Goal: Task Accomplishment & Management: Manage account settings

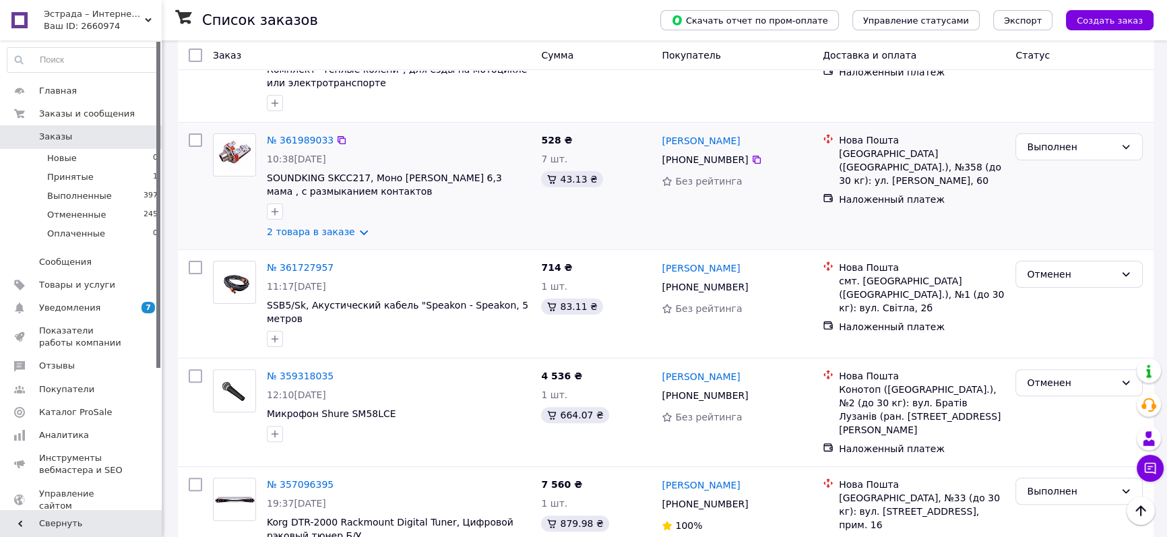
scroll to position [468, 0]
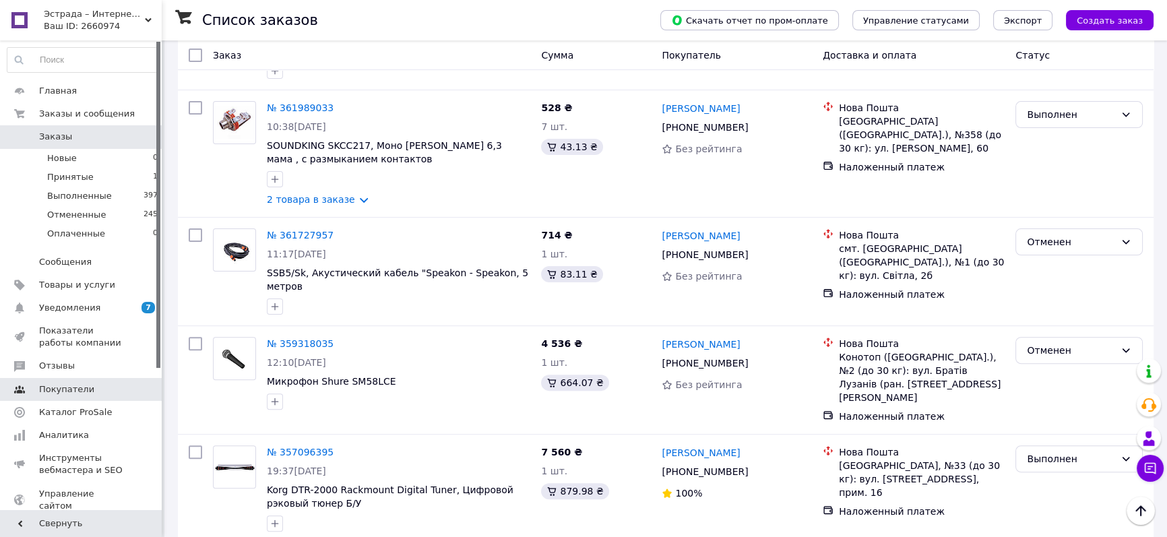
click at [68, 396] on span "Покупатели" at bounding box center [66, 389] width 55 height 12
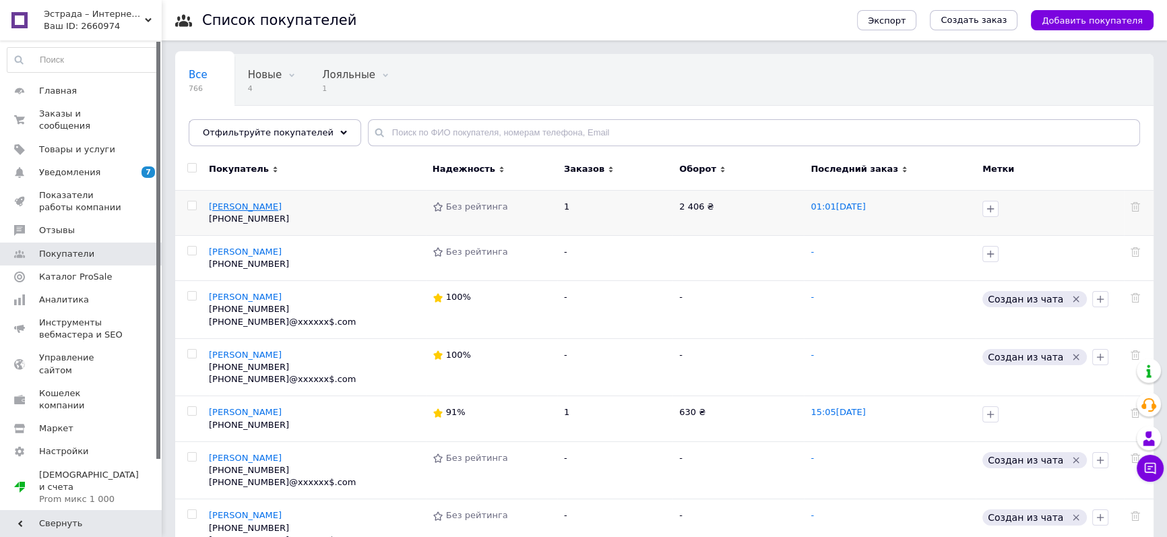
click at [242, 205] on span "[PERSON_NAME]" at bounding box center [245, 206] width 73 height 10
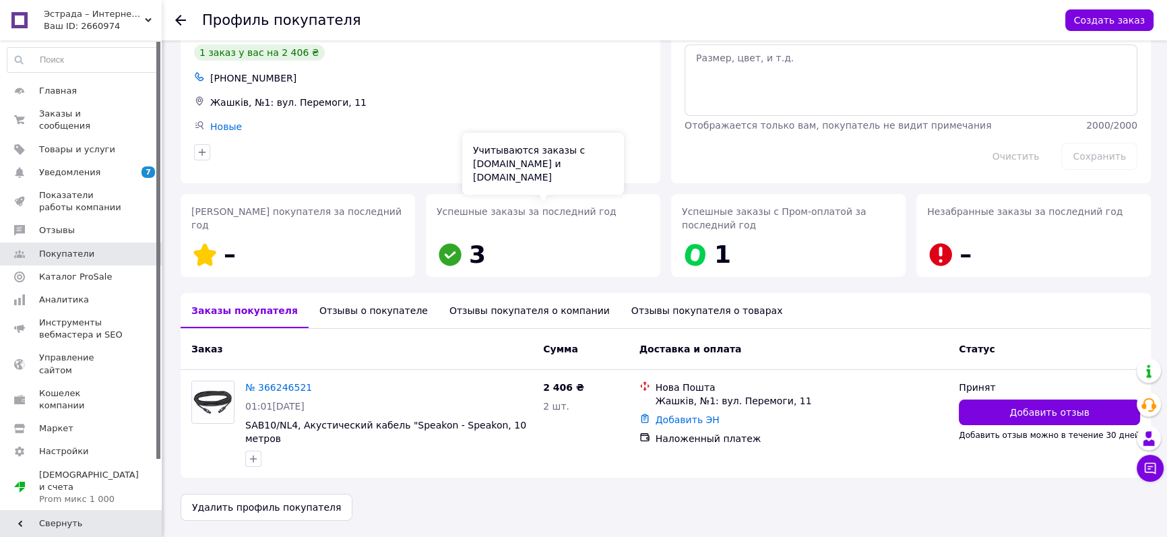
scroll to position [92, 0]
click at [182, 15] on icon at bounding box center [180, 20] width 11 height 11
